Goal: Task Accomplishment & Management: Complete application form

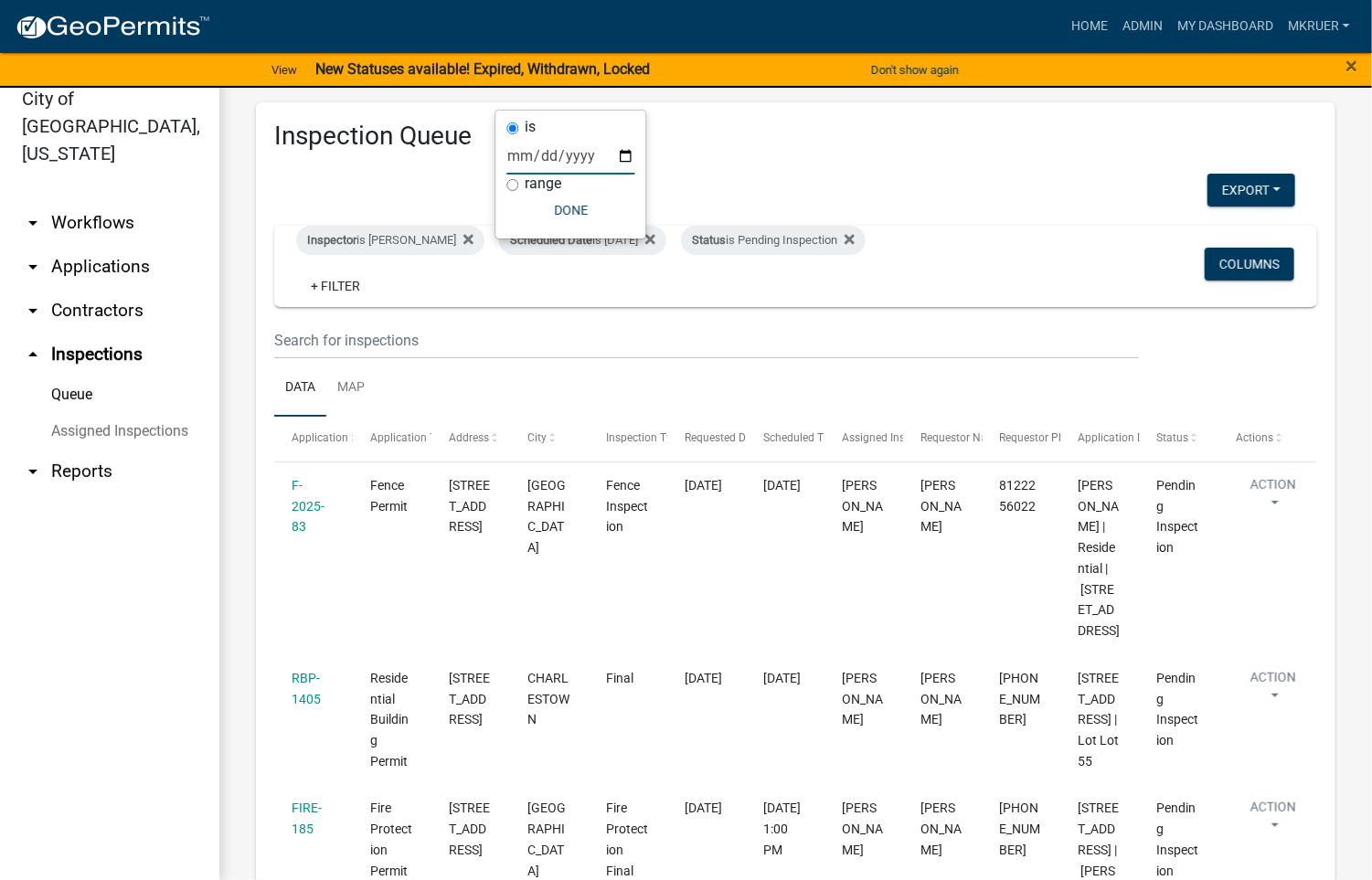
scroll to position [152, 0]
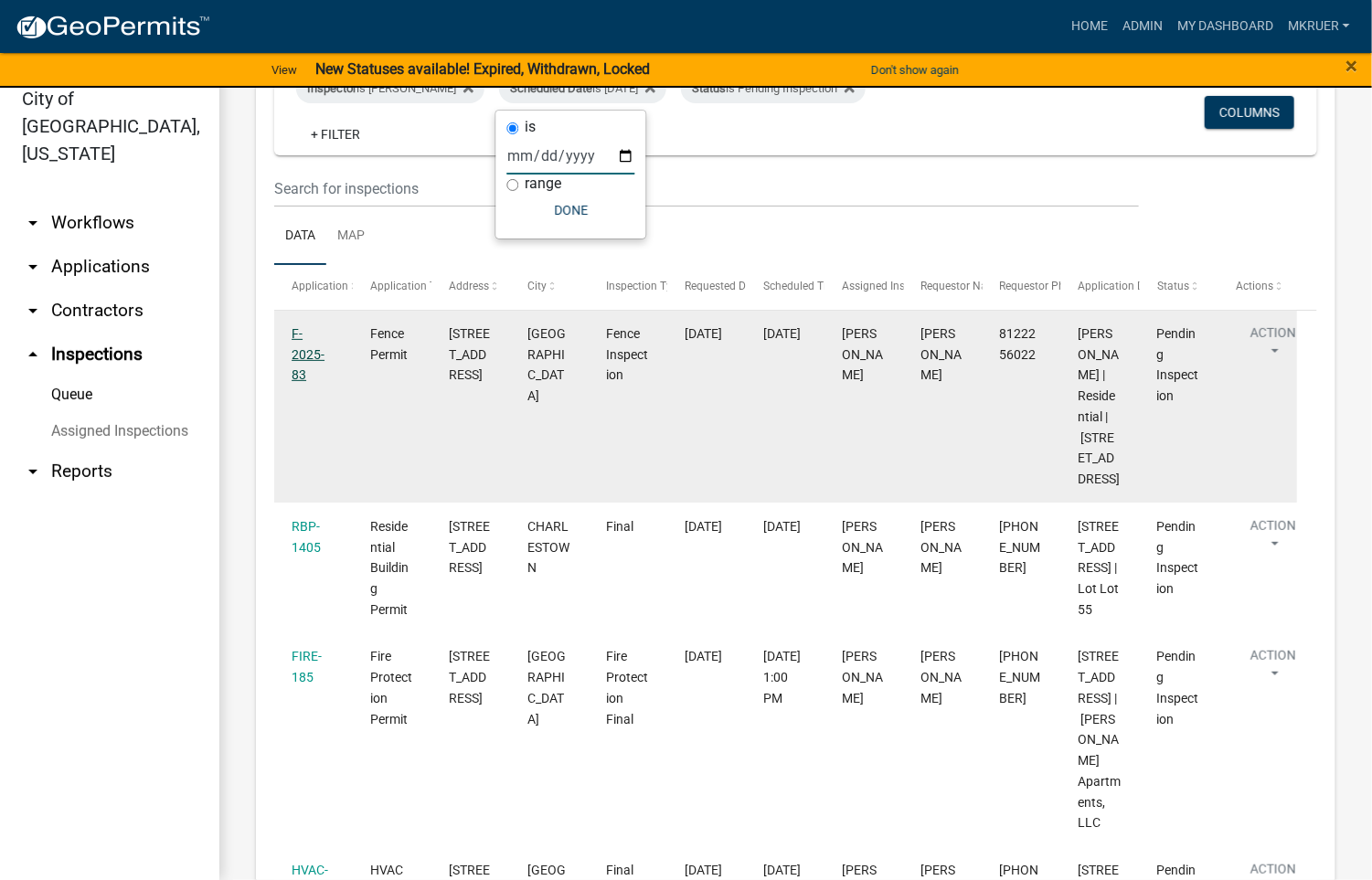
click at [301, 329] on link "F-2025-83" at bounding box center [308, 355] width 33 height 57
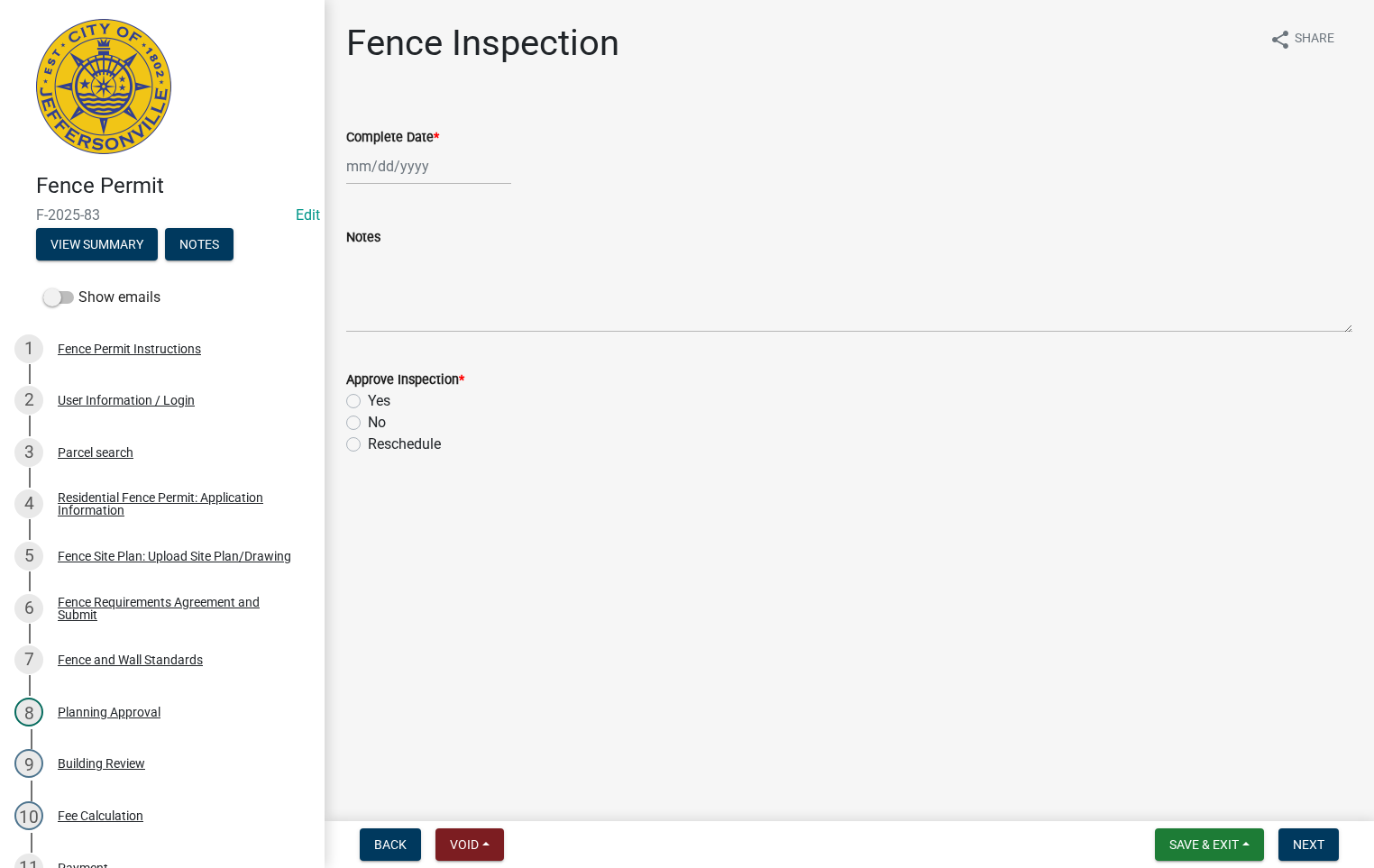
click at [401, 163] on div at bounding box center [429, 166] width 165 height 37
select select "8"
select select "2025"
click at [456, 347] on div "21" at bounding box center [451, 349] width 29 height 29
type input "[DATE]"
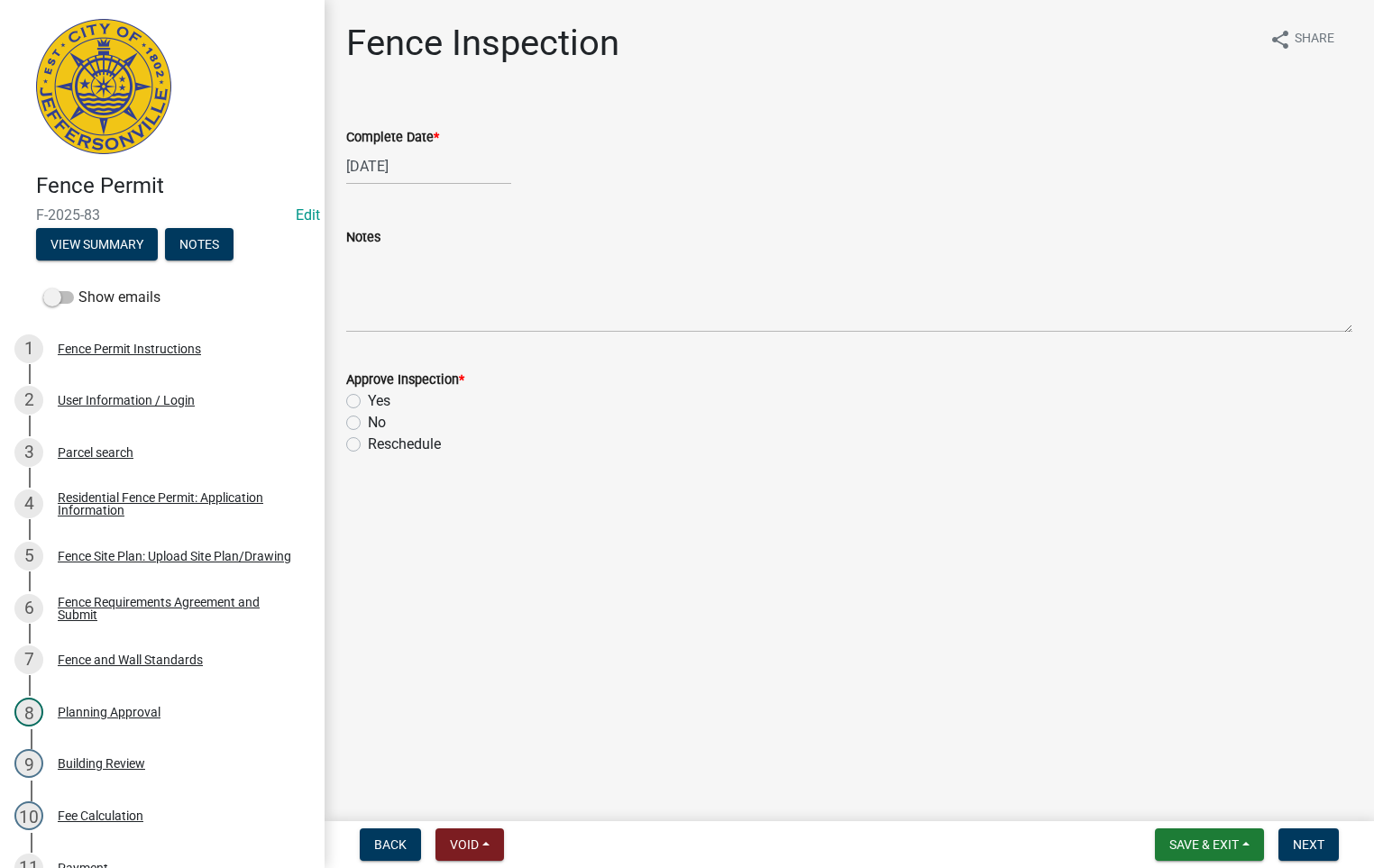
click at [368, 398] on label "Yes" at bounding box center [379, 401] width 22 height 22
click at [368, 398] on input "Yes" at bounding box center [374, 396] width 12 height 12
radio input "true"
click at [1307, 852] on button "Next" at bounding box center [1309, 845] width 61 height 33
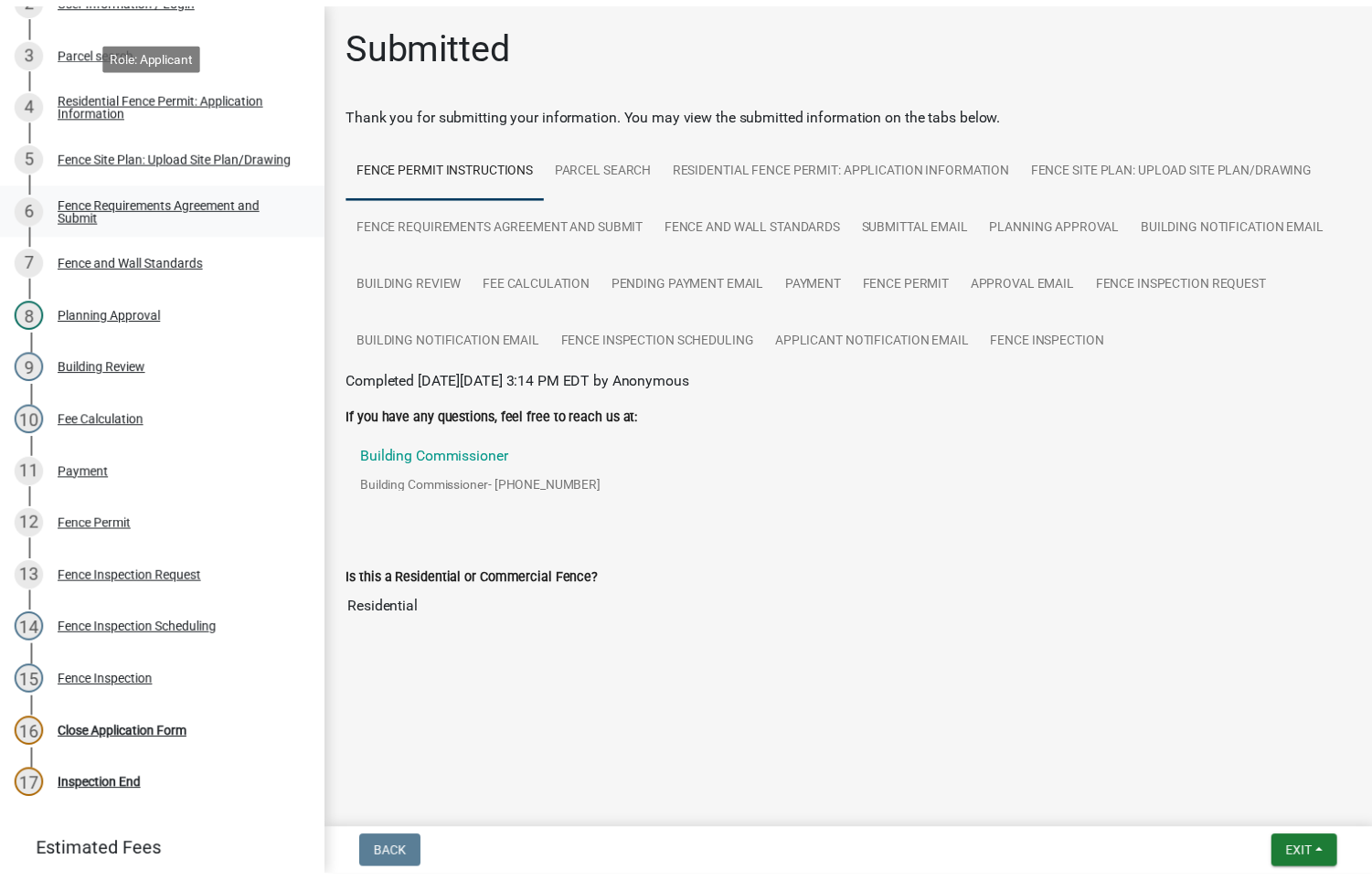
scroll to position [511, 0]
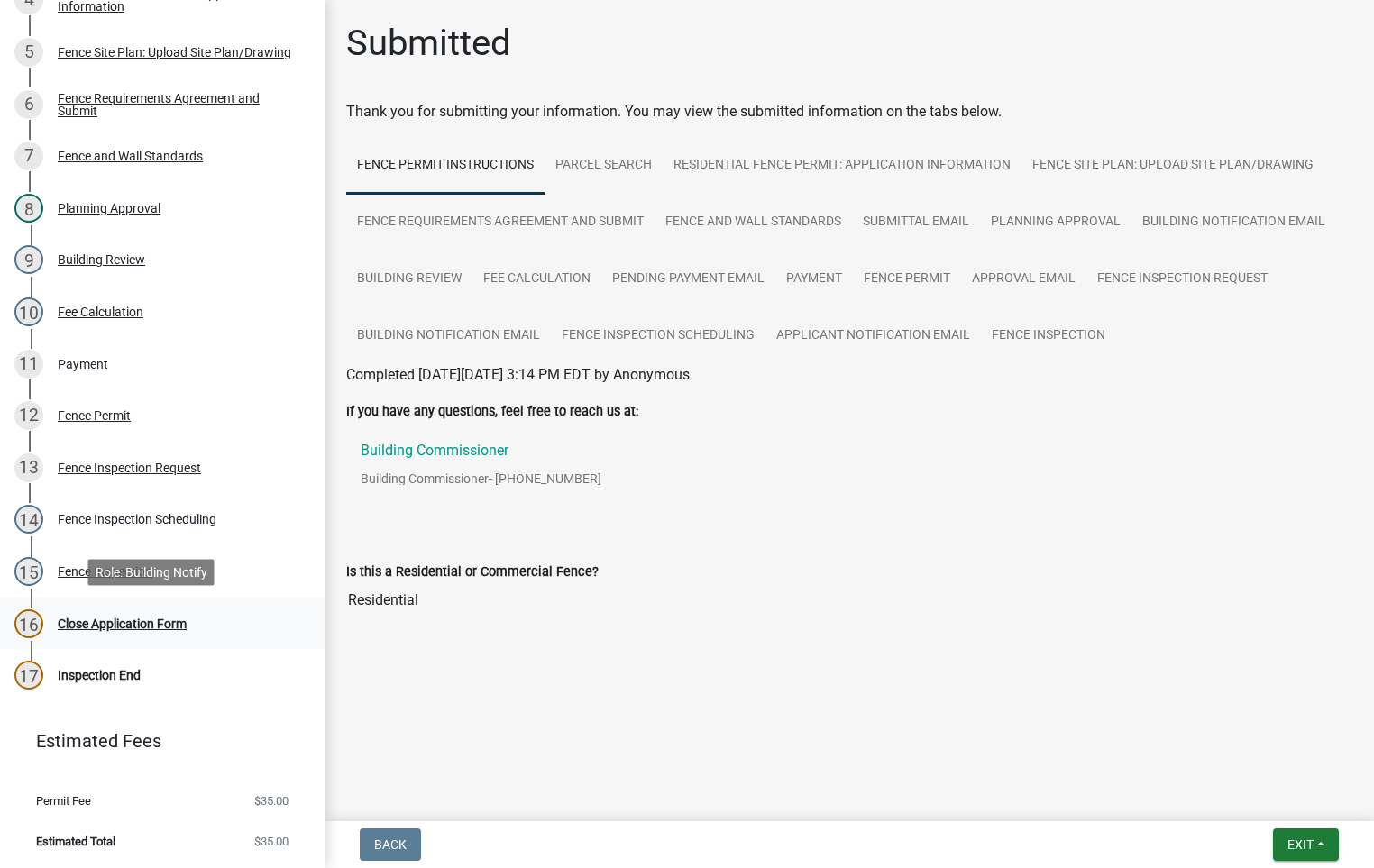
click at [123, 619] on div "Close Application Form" at bounding box center [122, 623] width 129 height 12
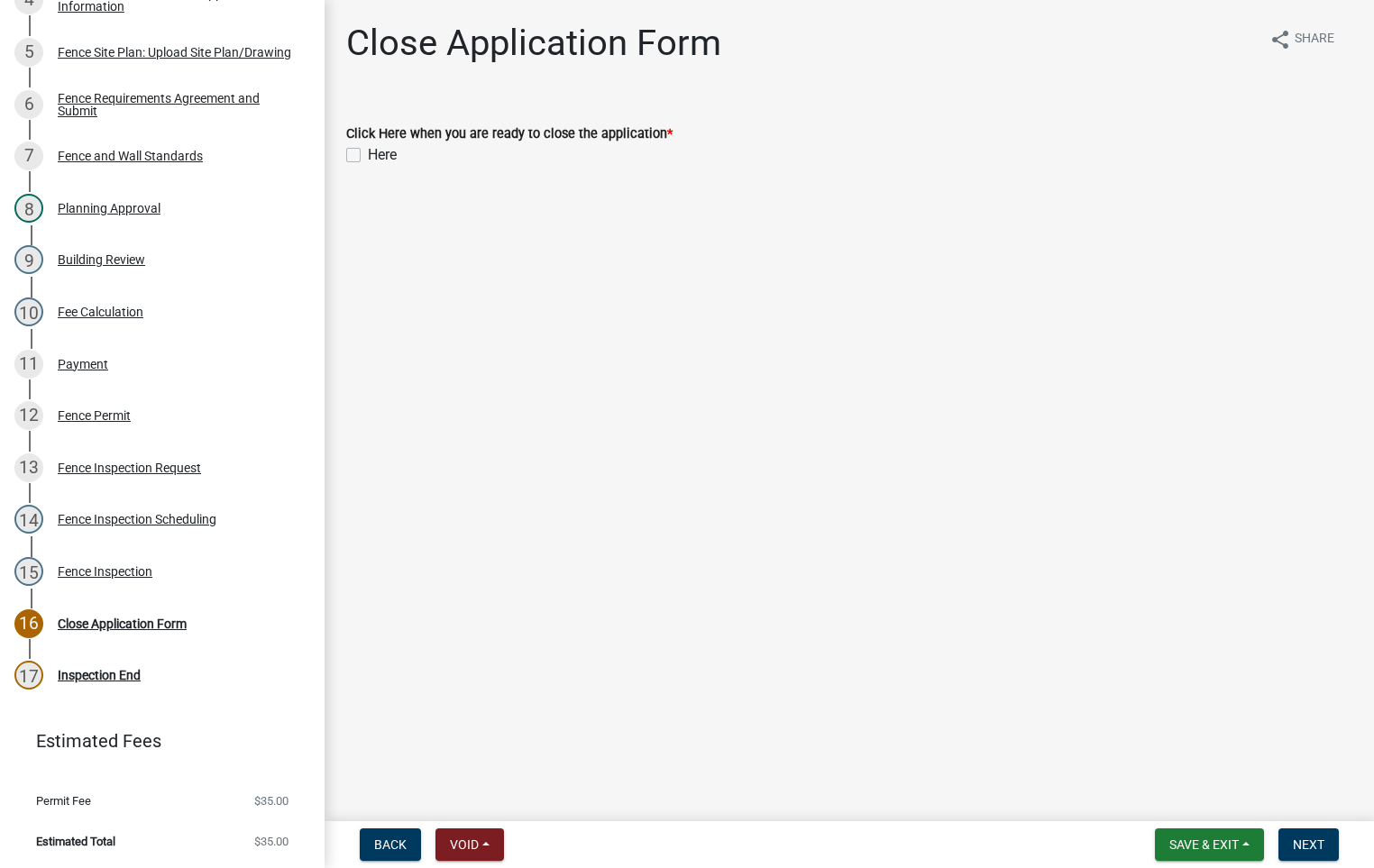
click at [368, 161] on label "Here" at bounding box center [383, 155] width 29 height 22
click at [368, 156] on input "Here" at bounding box center [374, 150] width 12 height 12
checkbox input "true"
click at [1312, 842] on span "Next" at bounding box center [1309, 844] width 32 height 14
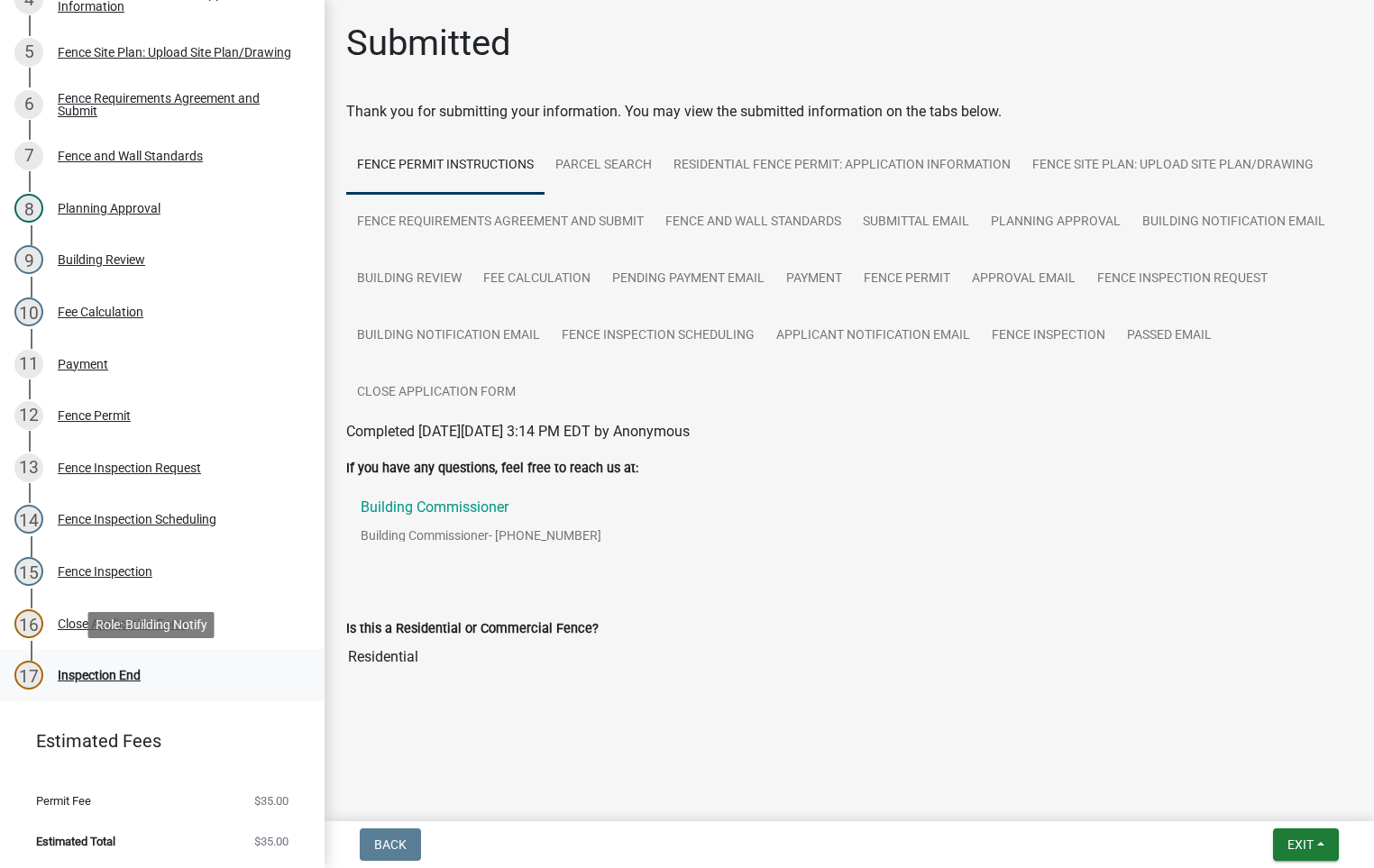
click at [120, 676] on div "Inspection End" at bounding box center [99, 675] width 83 height 12
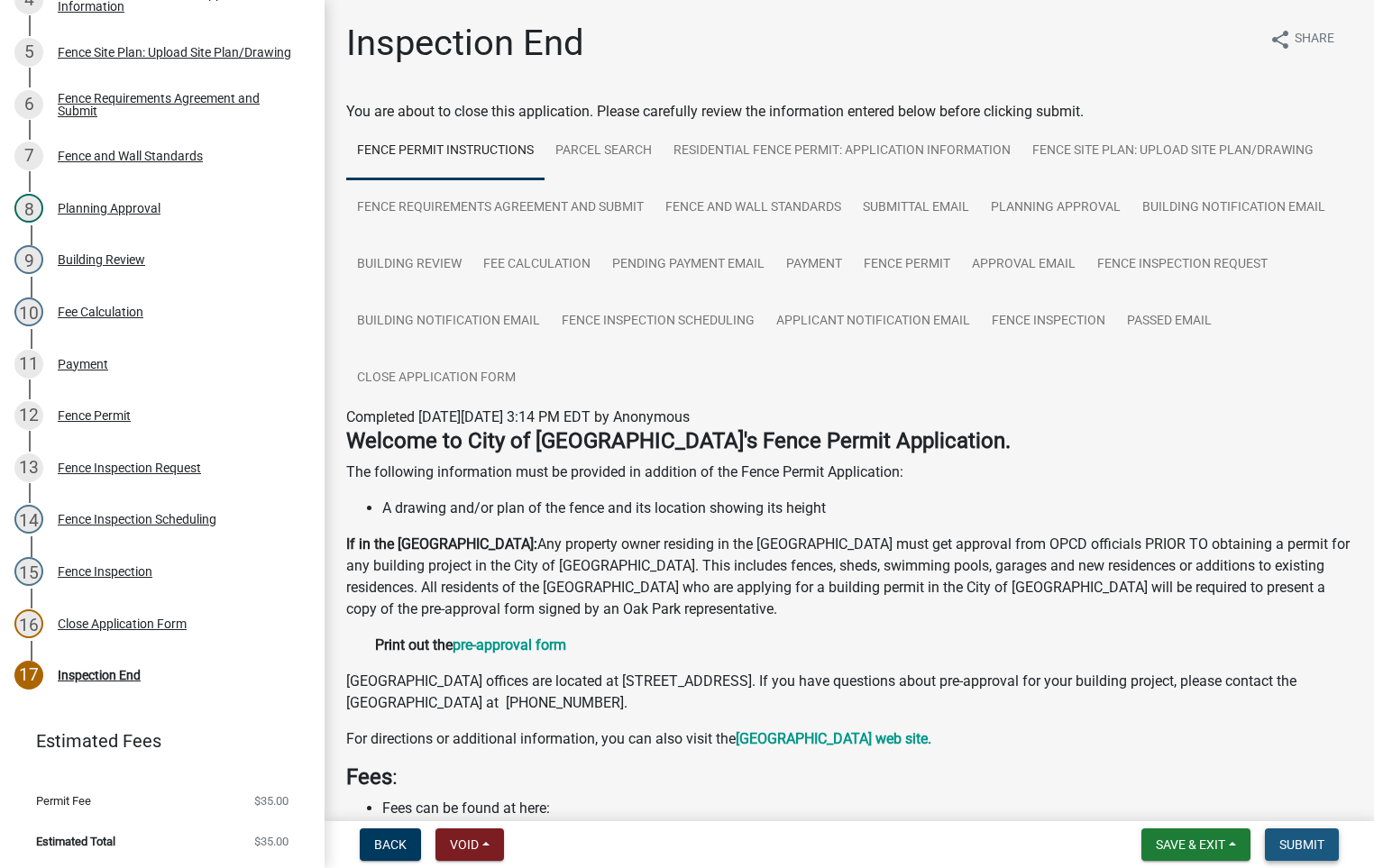
click at [1301, 842] on span "Submit" at bounding box center [1302, 844] width 45 height 14
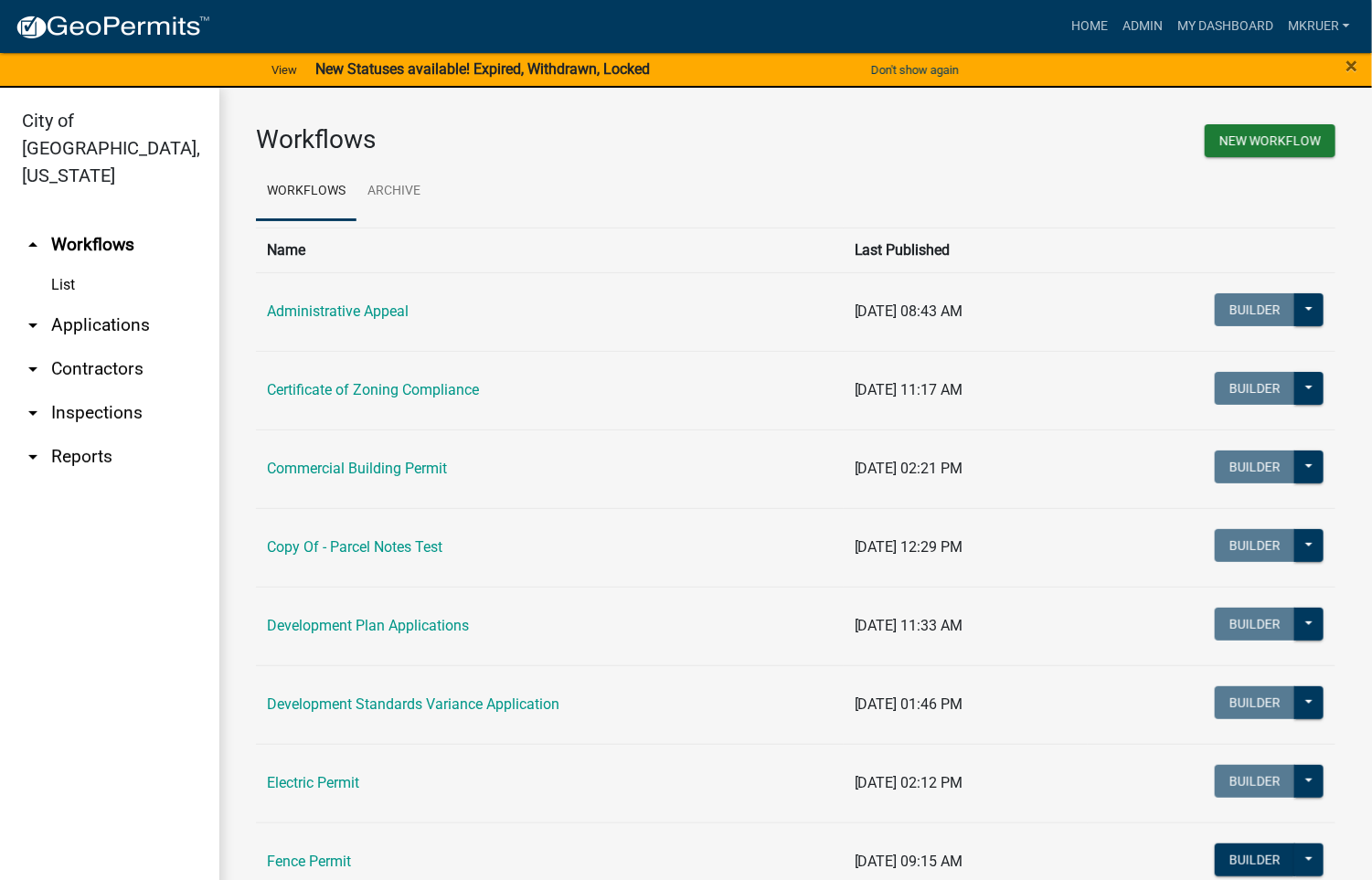
click at [95, 391] on link "arrow_drop_down Inspections" at bounding box center [109, 412] width 219 height 44
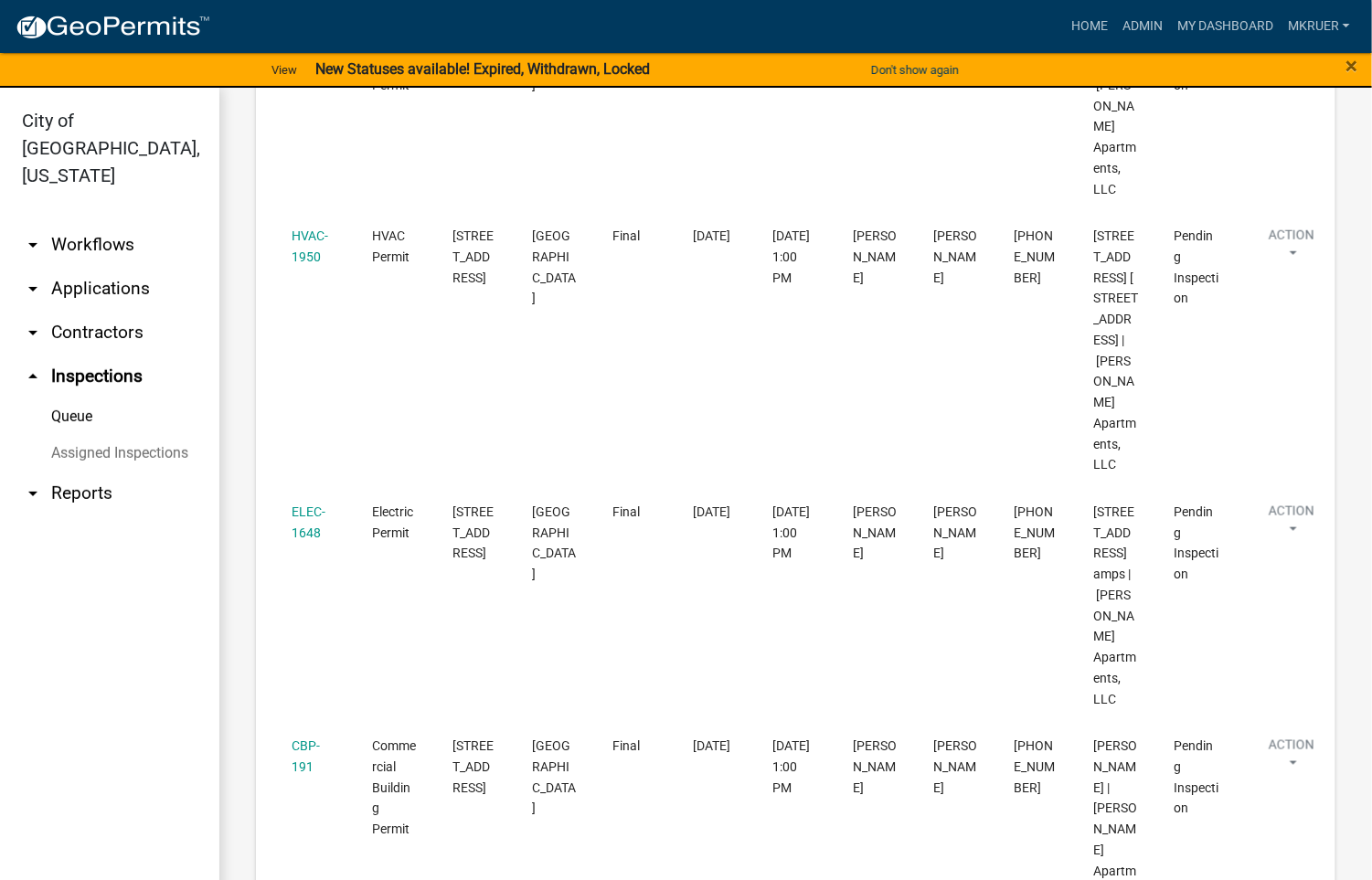
scroll to position [529, 0]
